Goal: Task Accomplishment & Management: Manage account settings

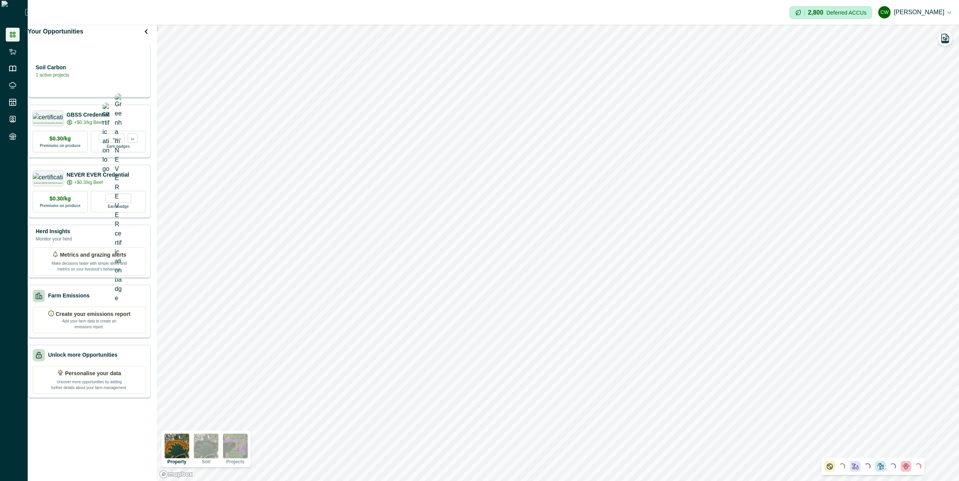
click at [133, 75] on div "Soil Carbon 1 active projects" at bounding box center [89, 70] width 113 height 15
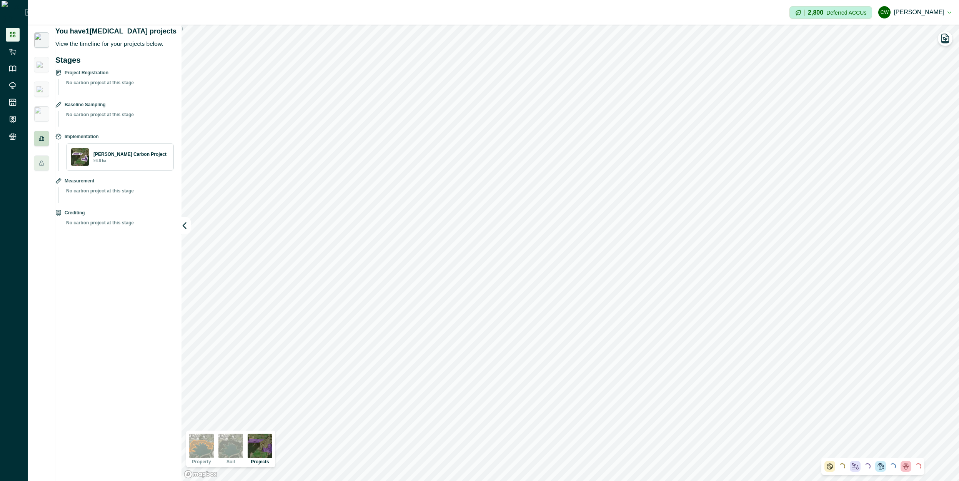
click at [45, 136] on div at bounding box center [41, 138] width 15 height 15
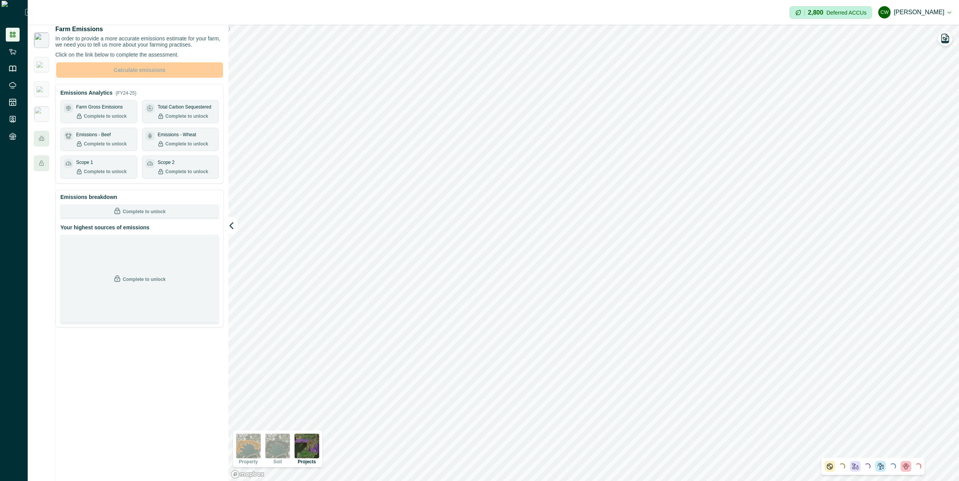
click at [44, 47] on img at bounding box center [41, 39] width 15 height 15
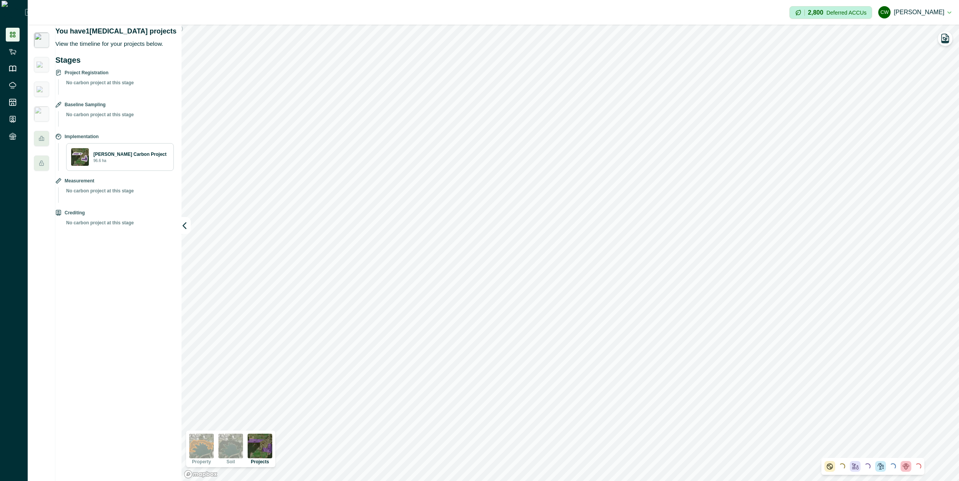
click at [938, 11] on button "[PERSON_NAME] [PERSON_NAME]" at bounding box center [915, 12] width 73 height 18
click at [916, 29] on button "Sign out" at bounding box center [908, 34] width 85 height 13
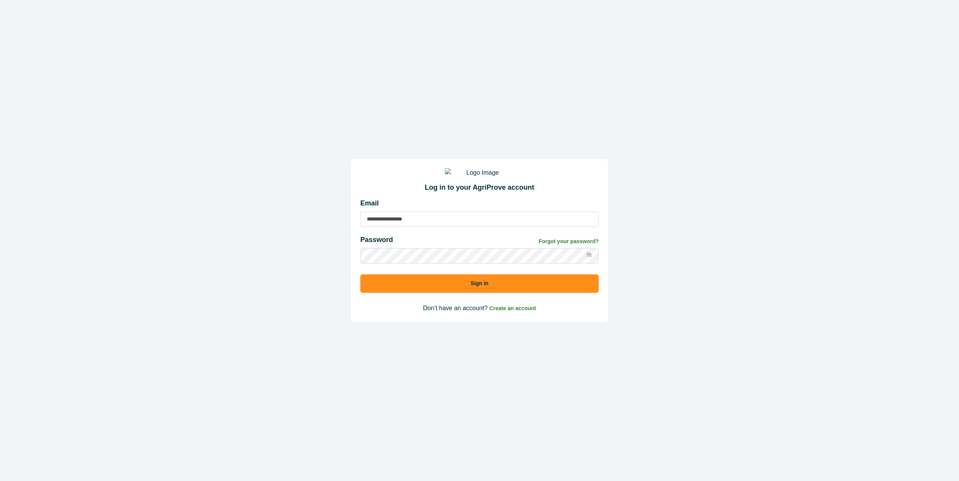
click at [465, 218] on div "Email" at bounding box center [479, 212] width 239 height 29
click at [464, 222] on input at bounding box center [479, 219] width 239 height 15
type input "**********"
click at [360, 274] on button "Sign in" at bounding box center [479, 283] width 239 height 18
